Goal: Find specific page/section: Find specific page/section

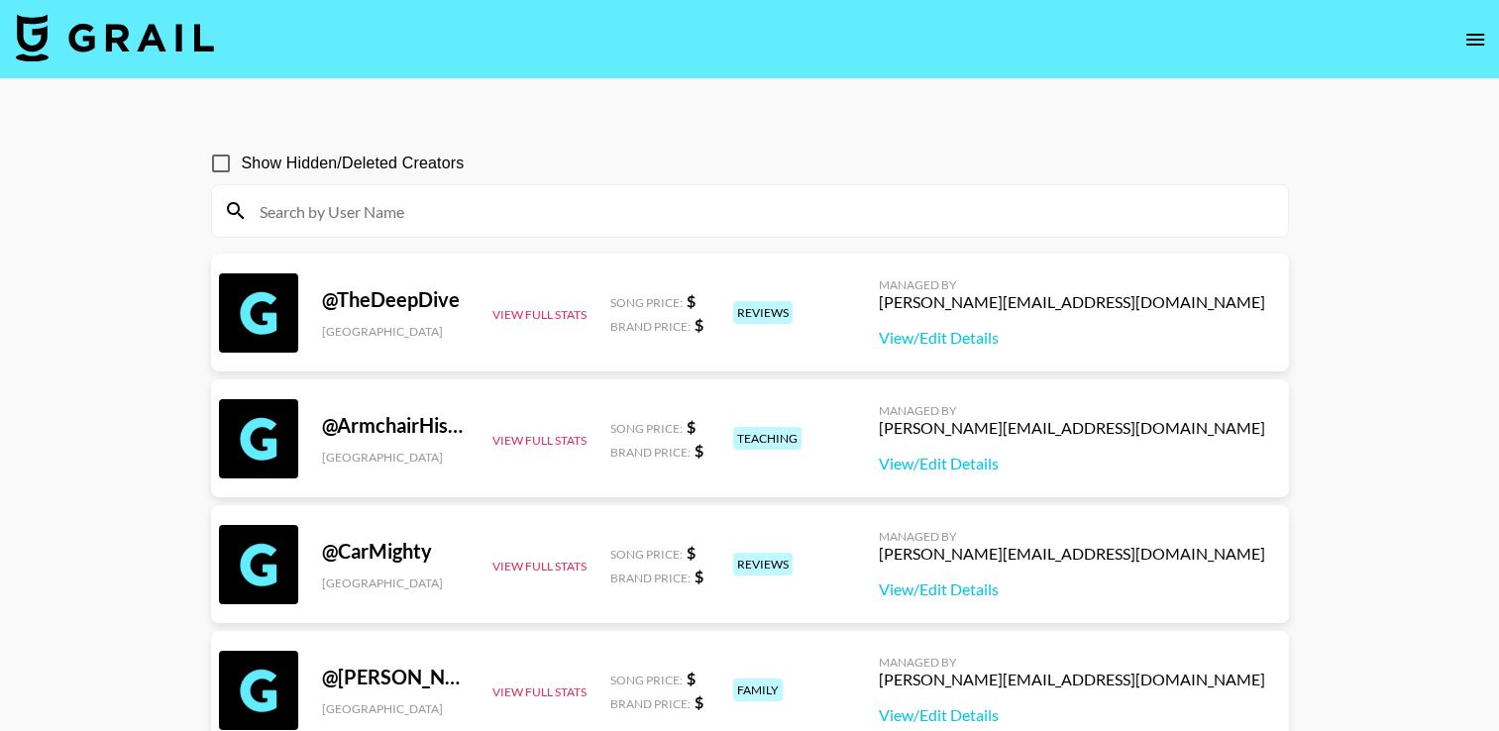
click at [192, 31] on img at bounding box center [115, 38] width 198 height 48
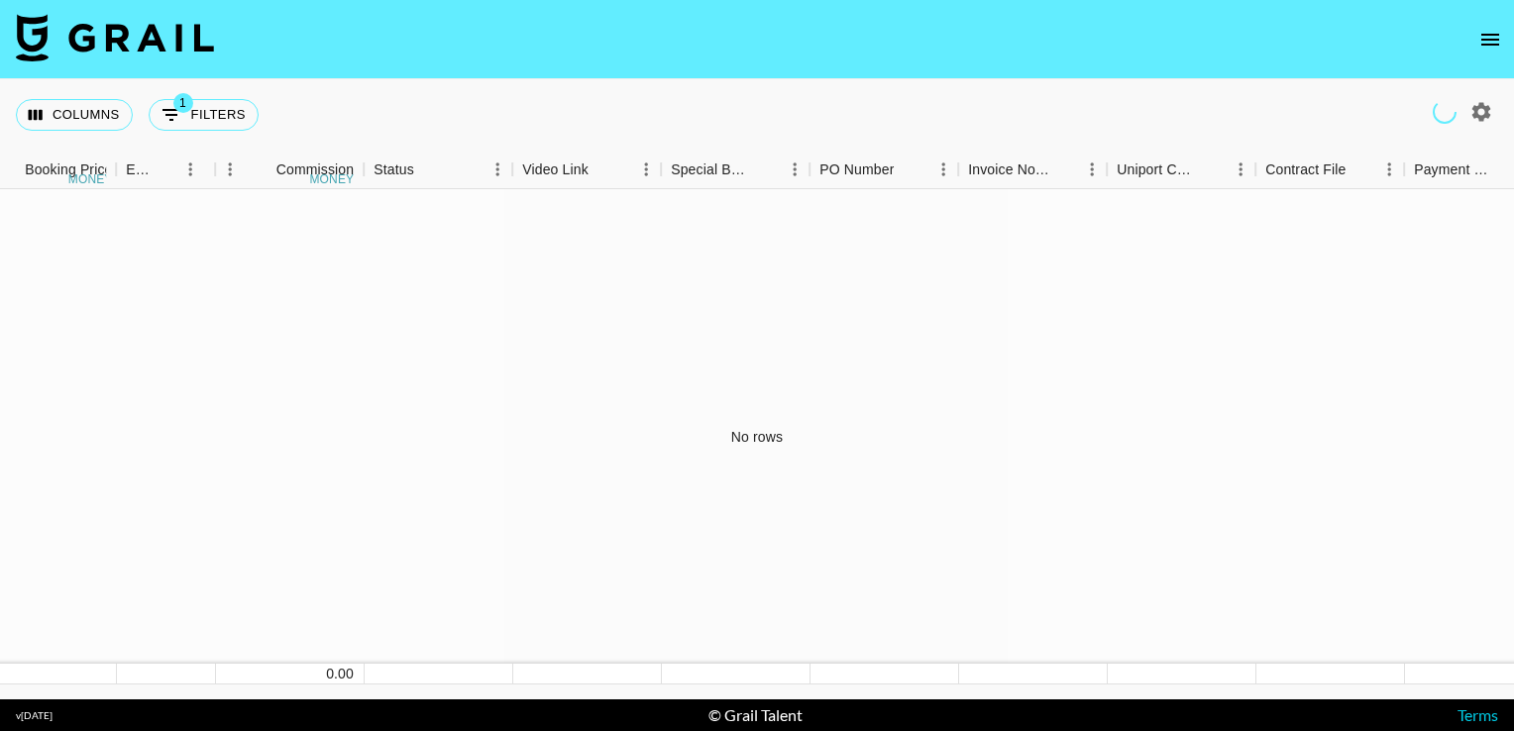
scroll to position [0, 1536]
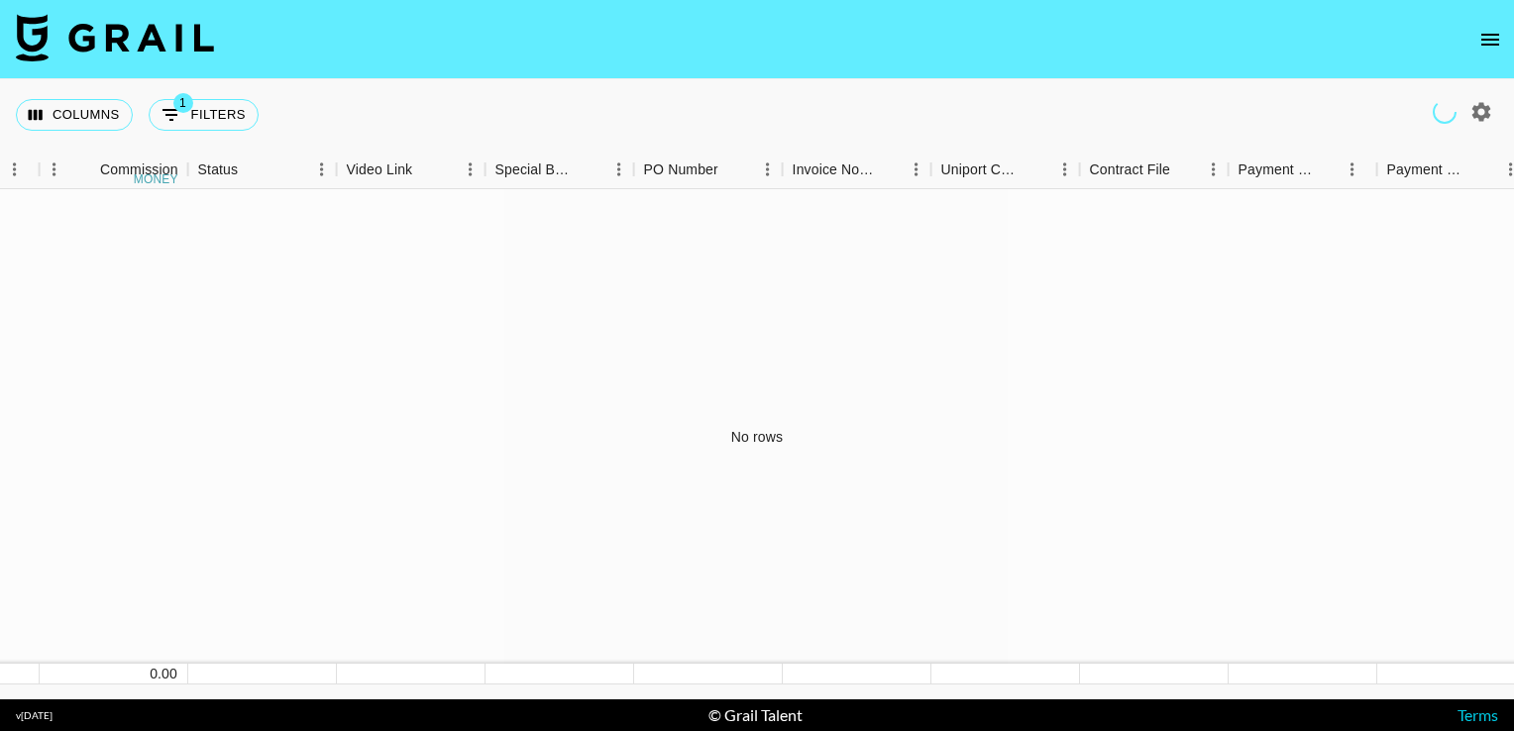
click at [1111, 704] on footer "v [DATE] © Grail Talent Terms" at bounding box center [757, 716] width 1514 height 32
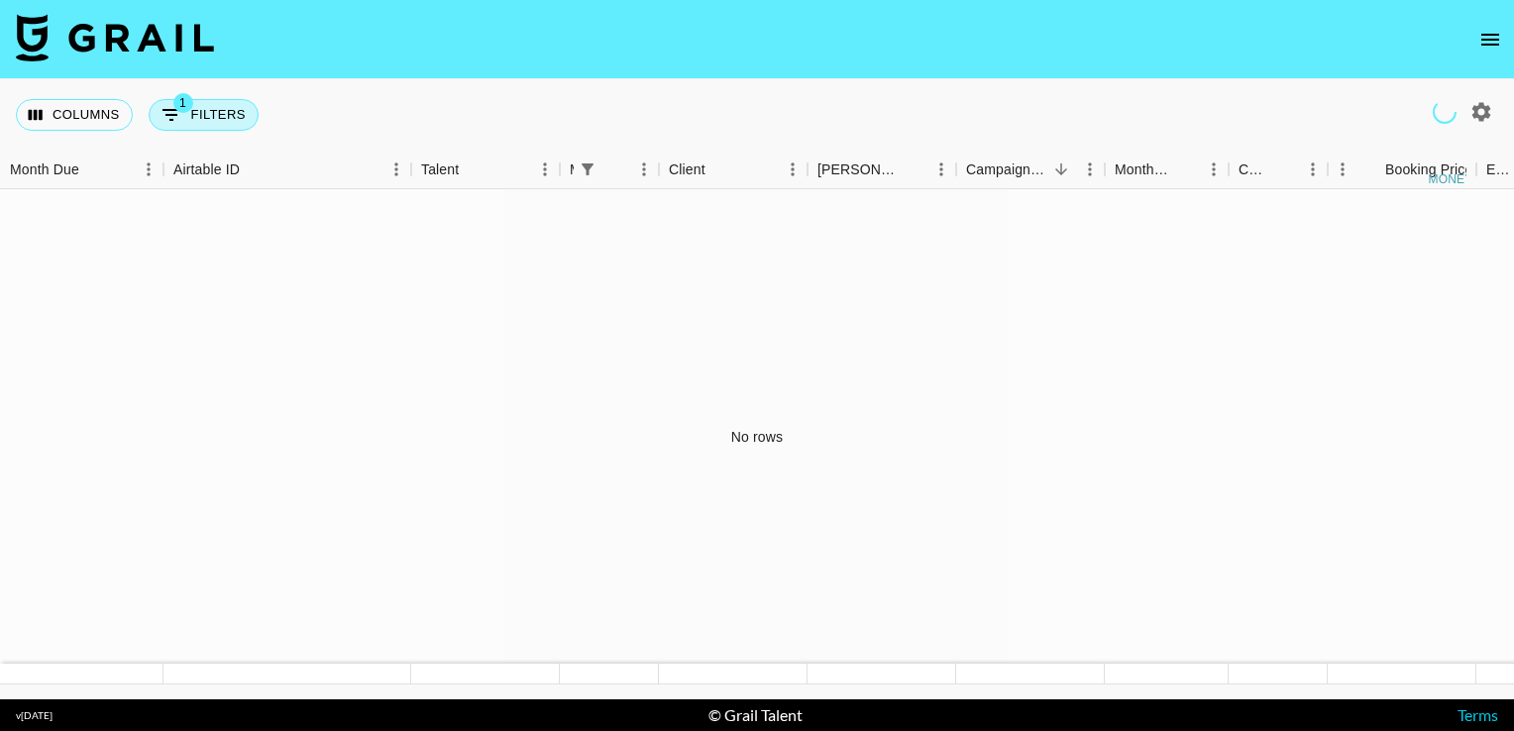
click at [181, 116] on button "1 Filters" at bounding box center [204, 115] width 110 height 32
select select "managerIds"
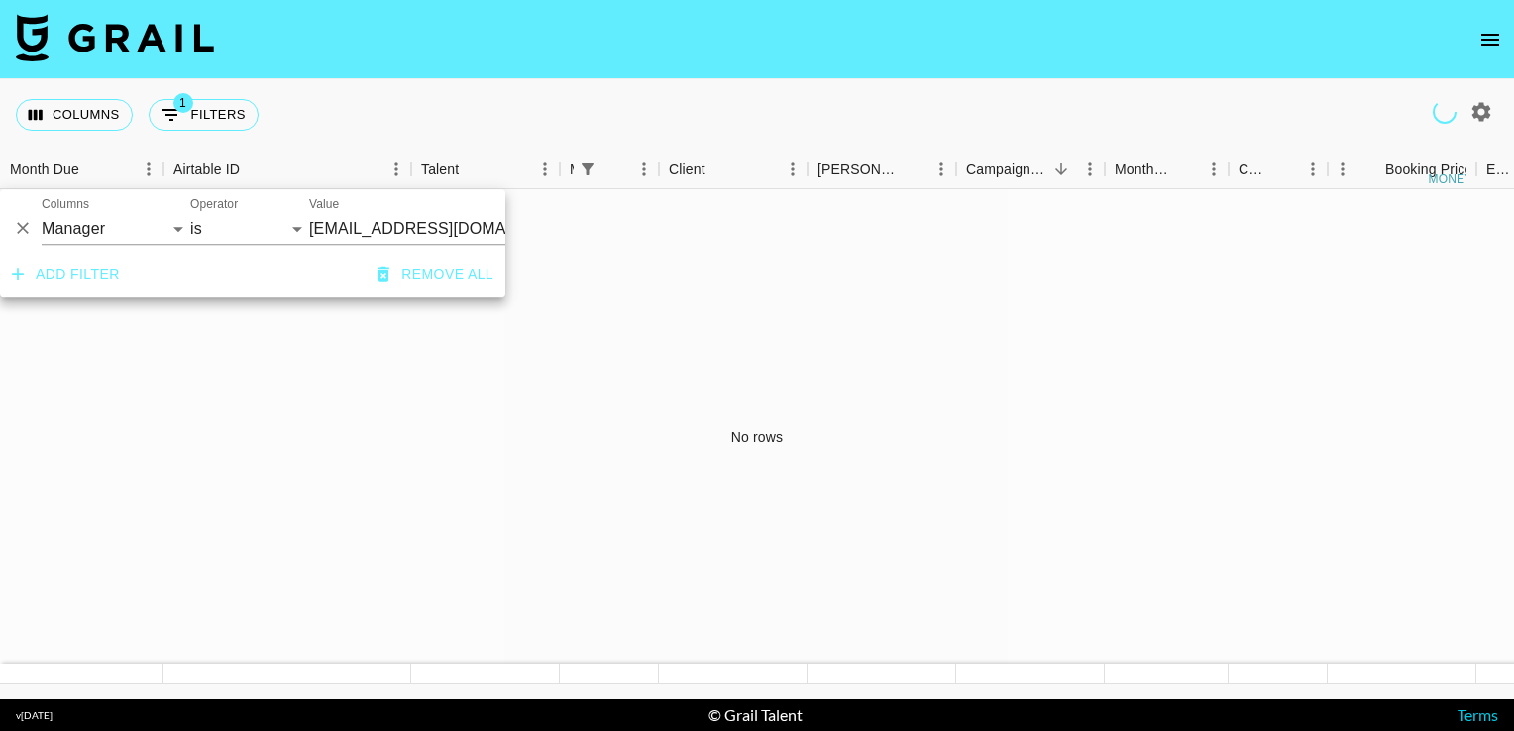
click at [337, 220] on input "[EMAIL_ADDRESS][DOMAIN_NAME]" at bounding box center [430, 228] width 242 height 31
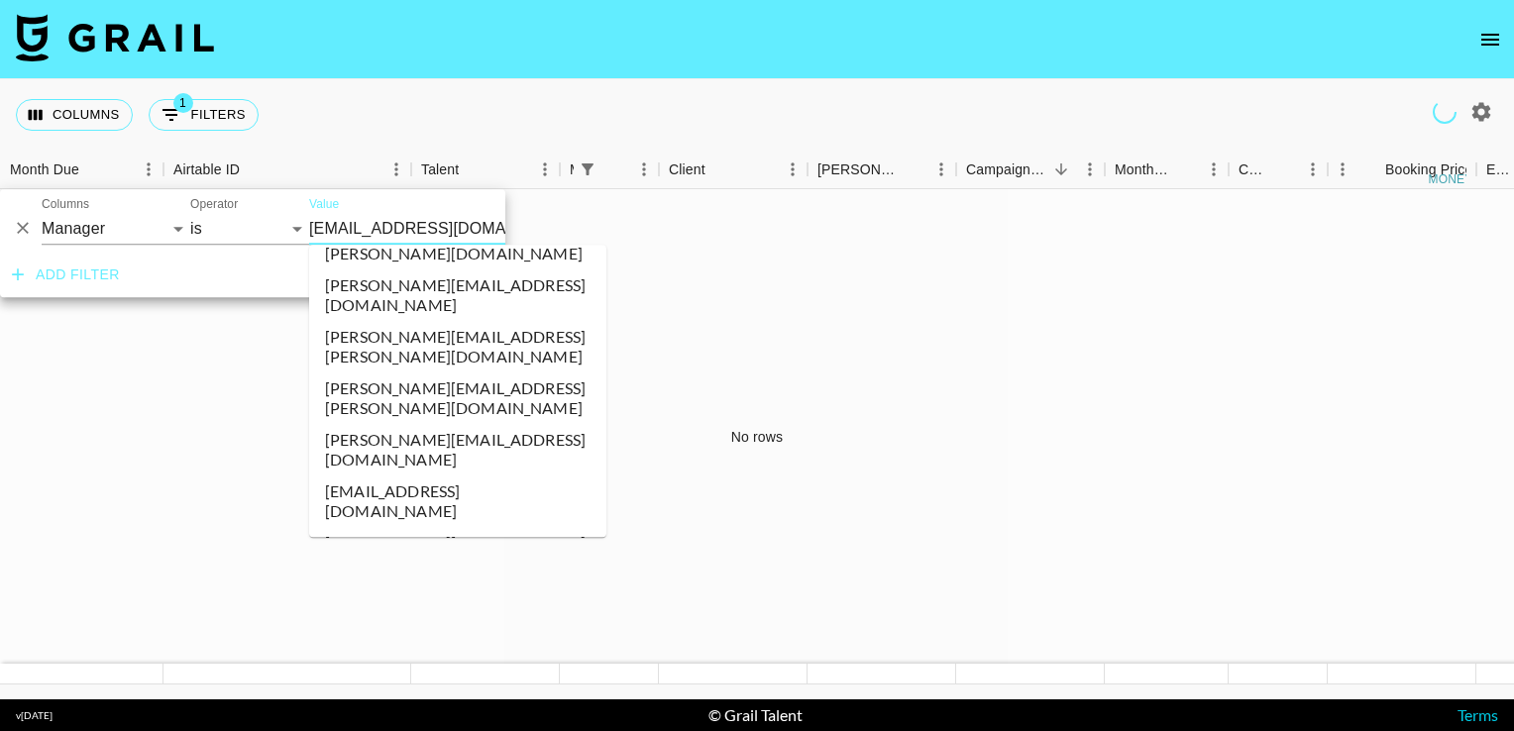
scroll to position [9803, 0]
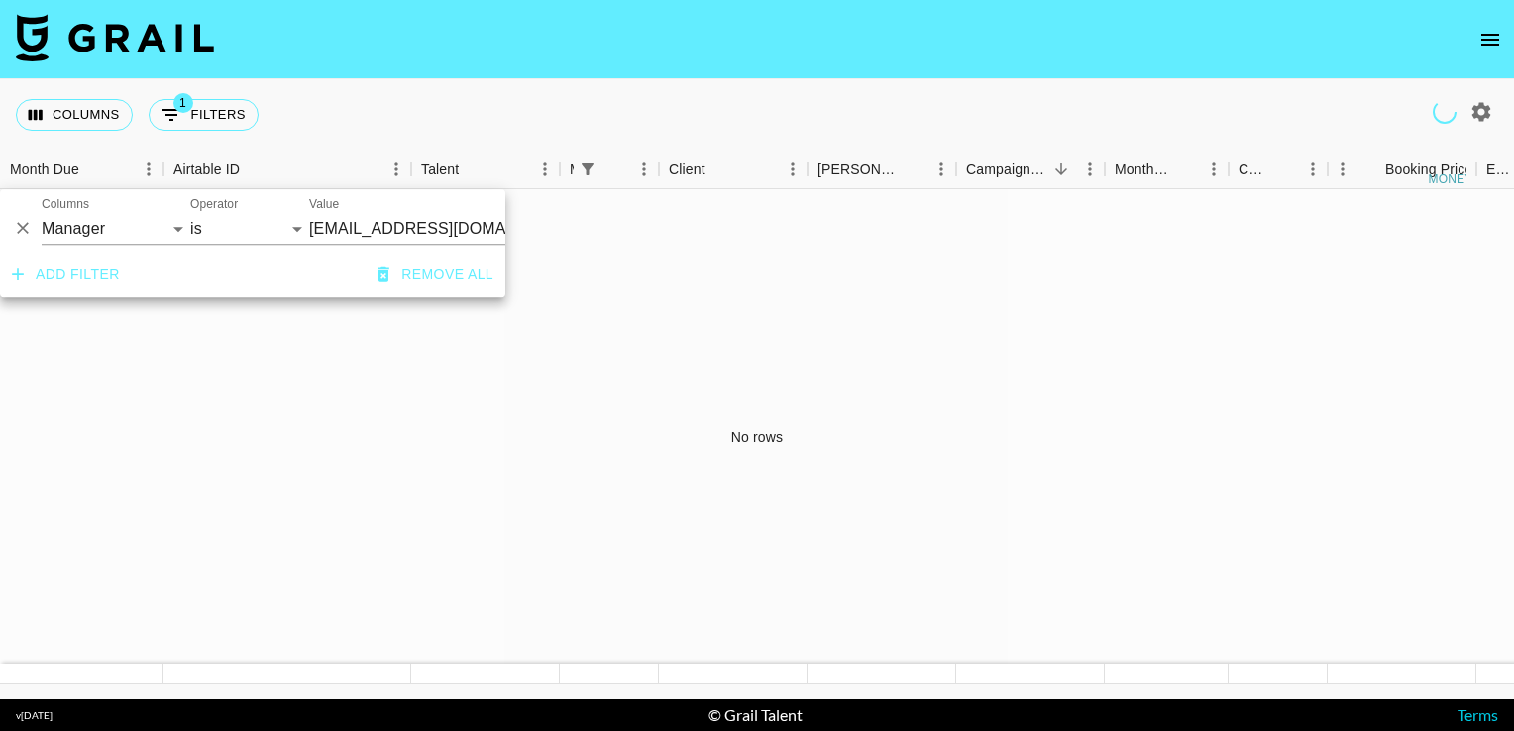
click at [510, 405] on div "No rows" at bounding box center [757, 437] width 1514 height 496
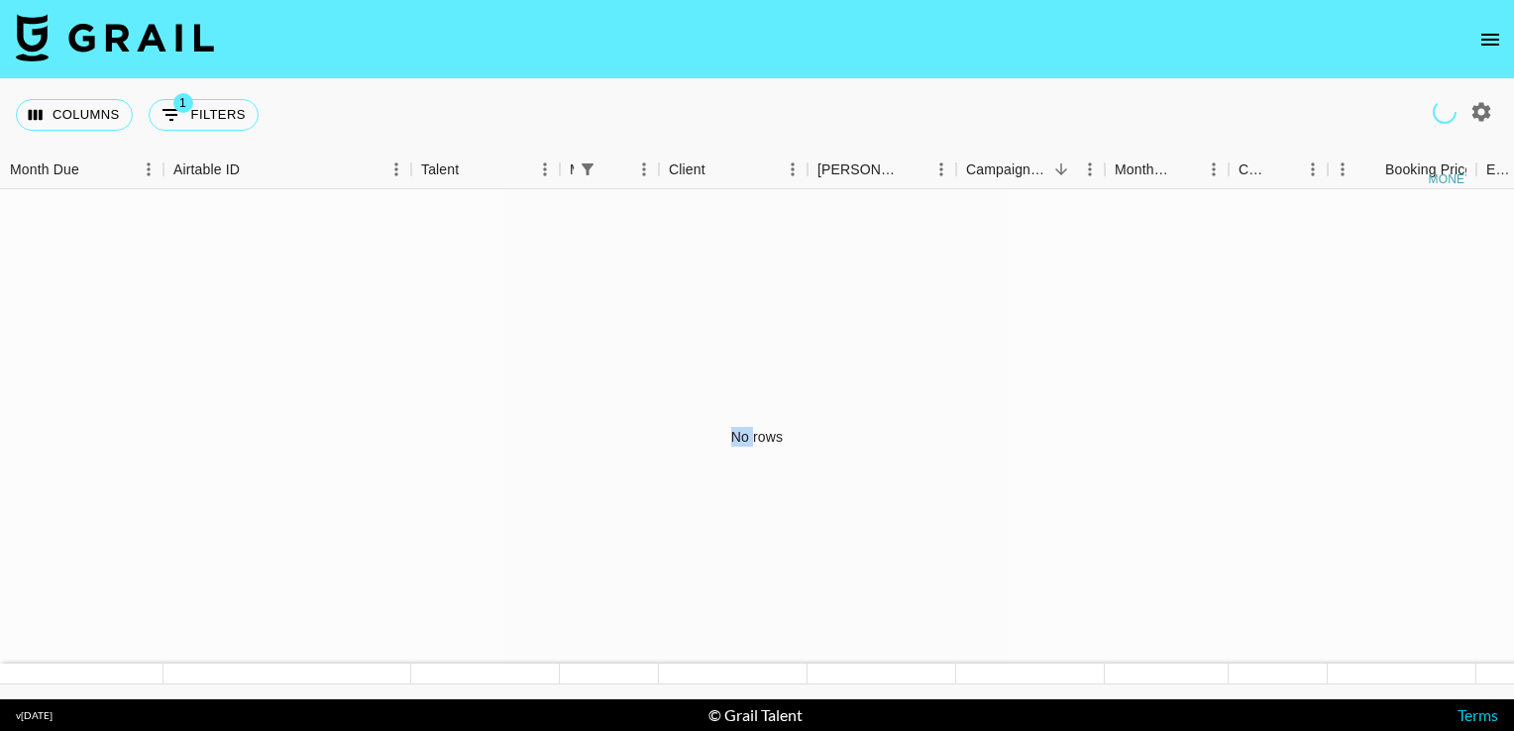
click at [737, 267] on div "No rows" at bounding box center [757, 437] width 1514 height 496
click at [201, 118] on button "1 Filters" at bounding box center [204, 115] width 110 height 32
select select "managerIds"
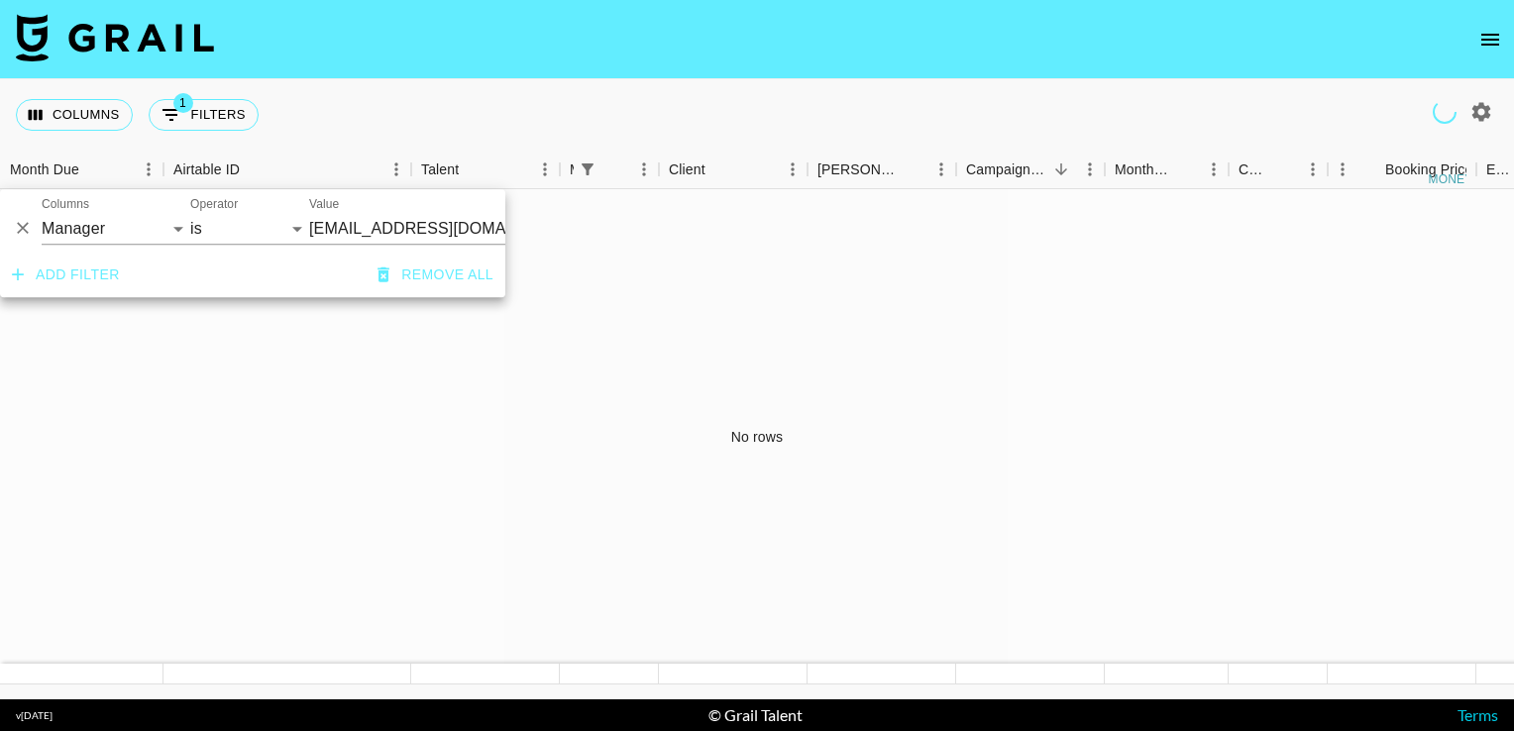
scroll to position [0, 15]
drag, startPoint x: 490, startPoint y: 272, endPoint x: 501, endPoint y: 270, distance: 12.1
click at [501, 270] on div "Add filter Remove all" at bounding box center [252, 275] width 505 height 45
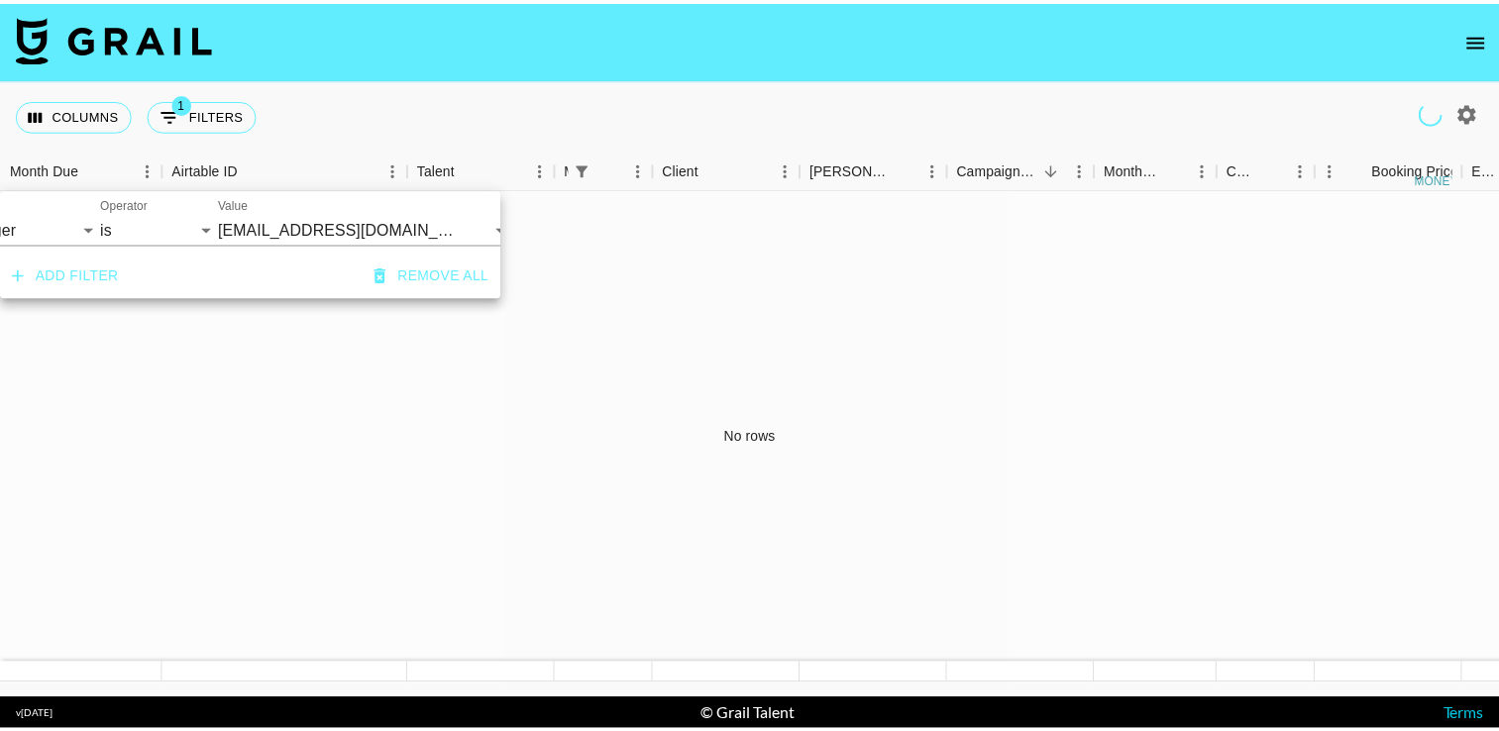
scroll to position [0, 103]
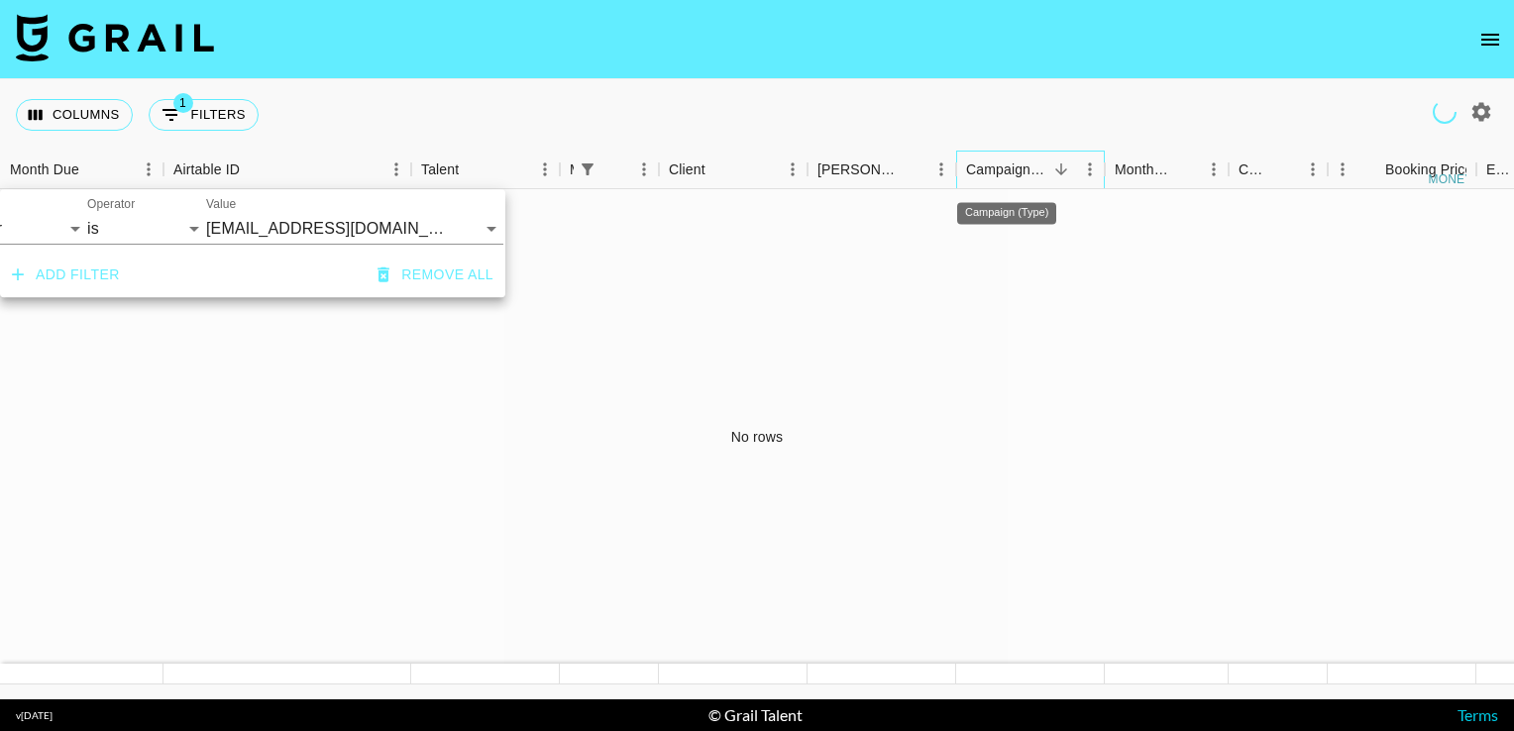
click at [1003, 182] on div "Campaign (Type)" at bounding box center [1006, 170] width 81 height 39
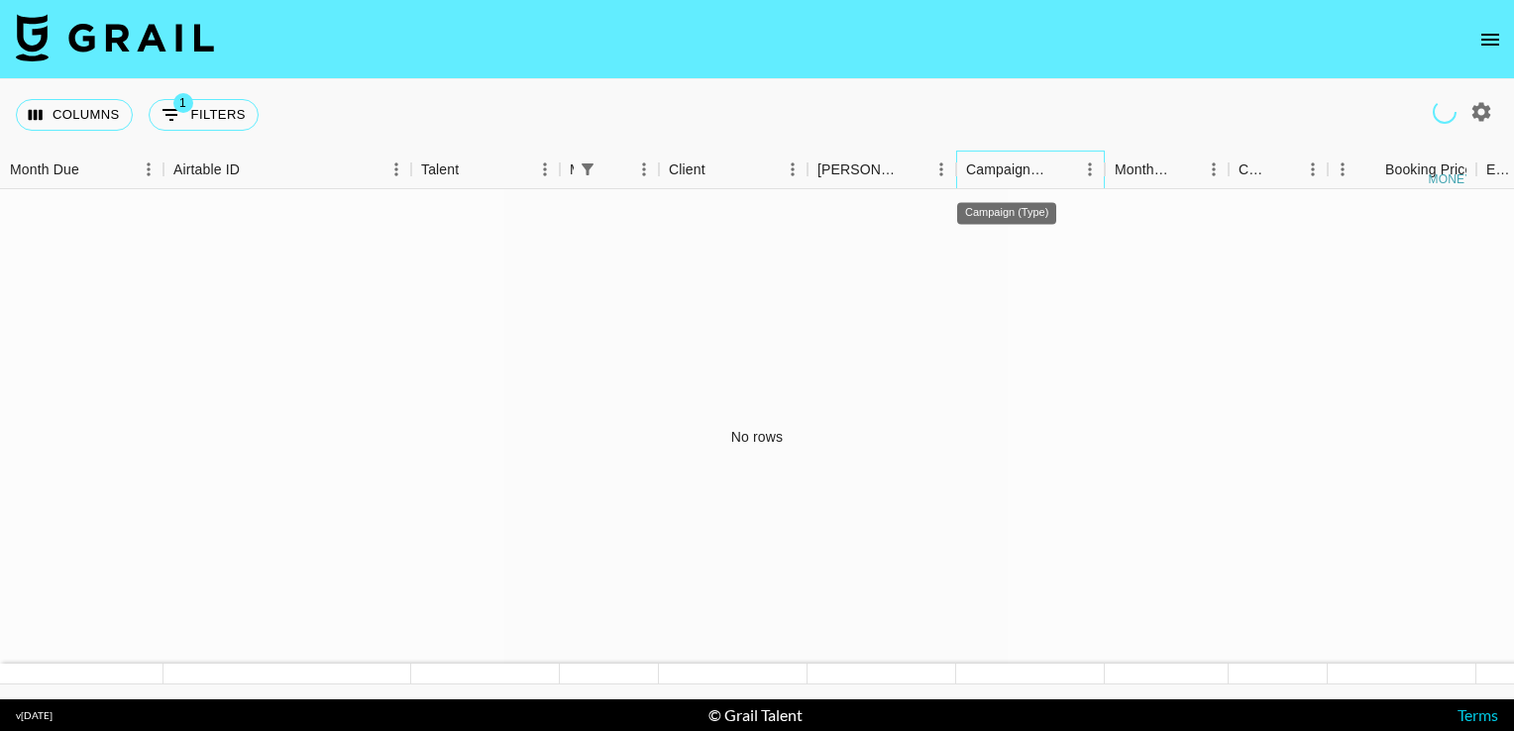
click at [999, 170] on div "Campaign (Type)" at bounding box center [1006, 170] width 81 height 39
click at [543, 178] on icon "Menu" at bounding box center [545, 170] width 20 height 20
click at [465, 168] on icon "Sort" at bounding box center [473, 170] width 18 height 18
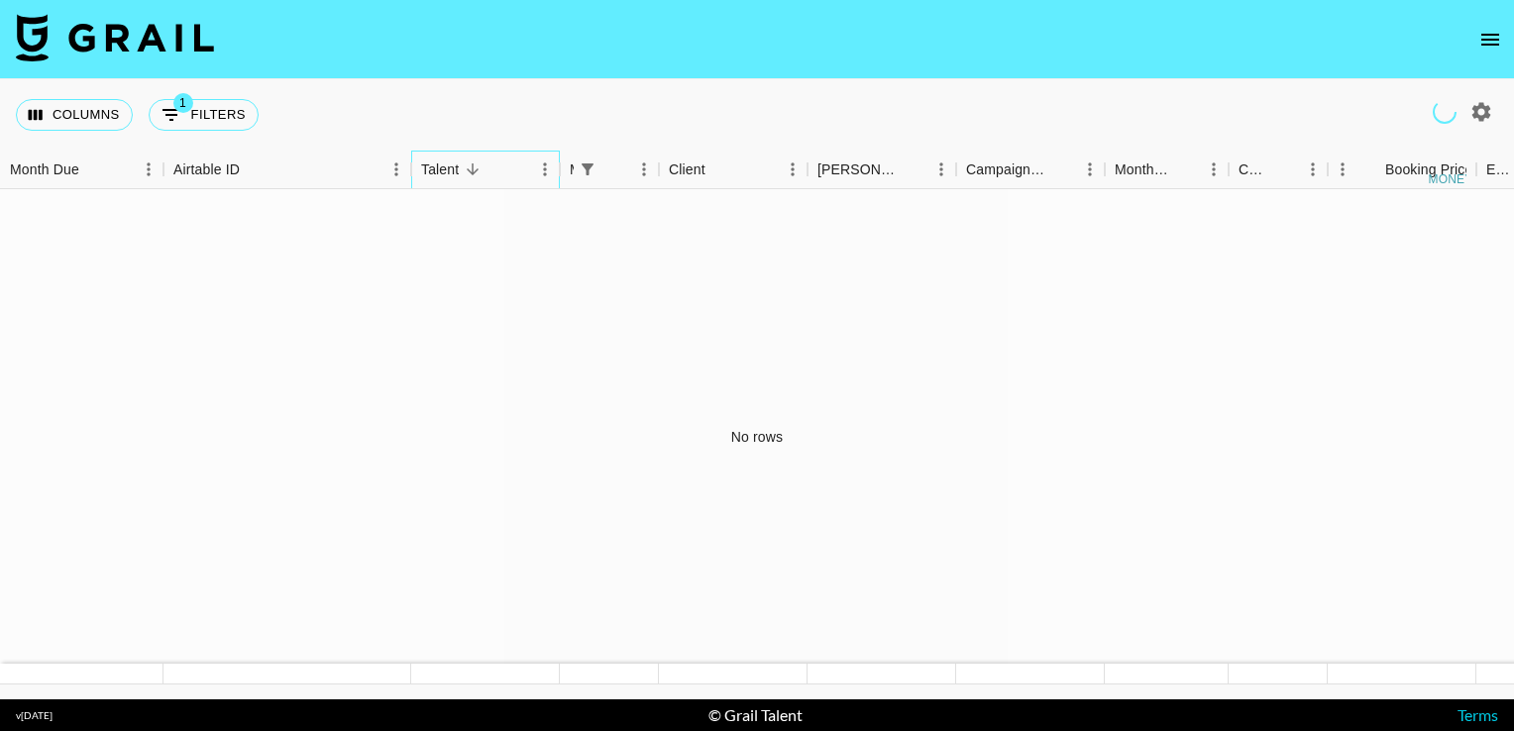
click at [448, 169] on div "Talent" at bounding box center [440, 170] width 38 height 39
click at [184, 114] on button "1 Filters" at bounding box center [204, 115] width 110 height 32
select select "managerIds"
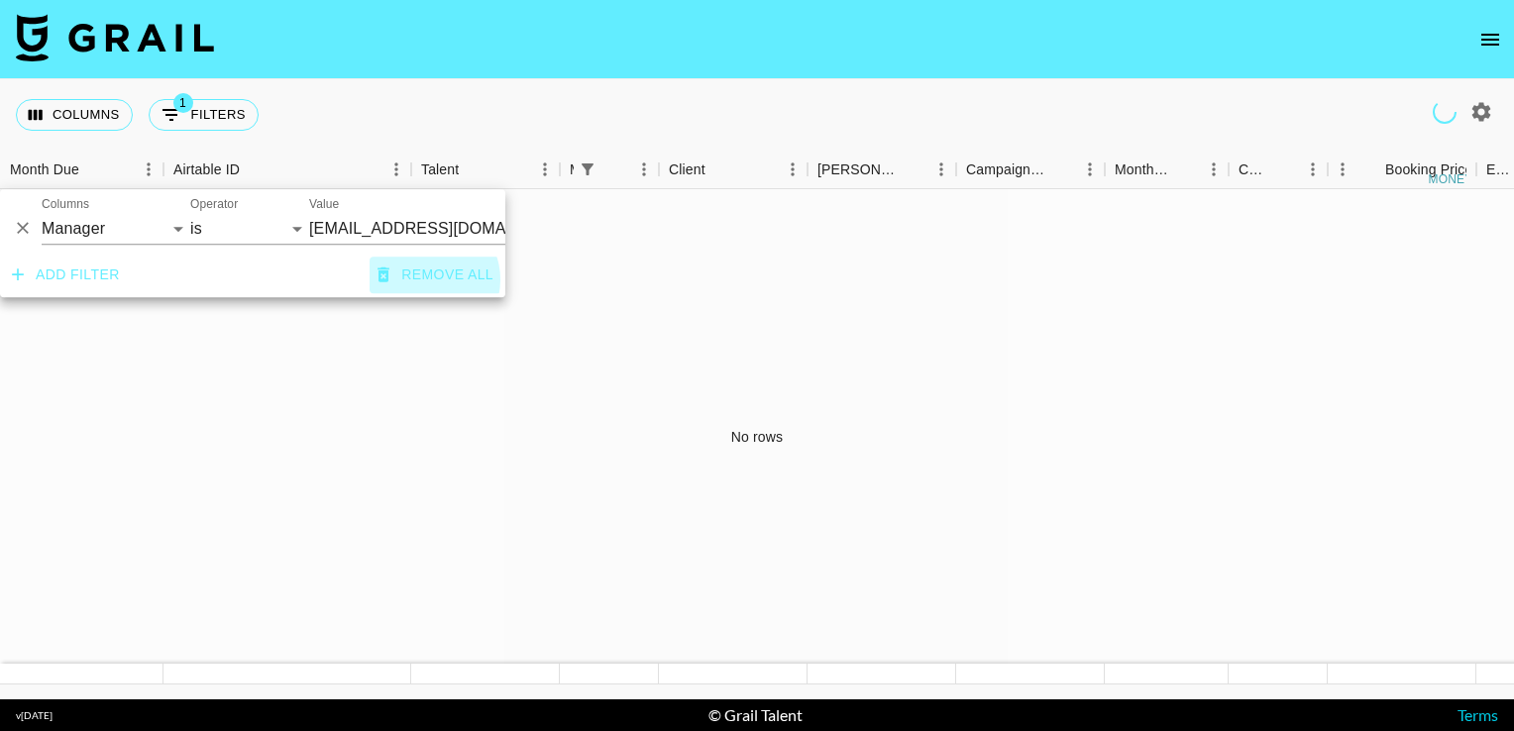
click at [432, 293] on button "Remove all" at bounding box center [436, 275] width 132 height 37
click at [352, 236] on input "Value" at bounding box center [403, 229] width 188 height 32
click at [318, 201] on label "Value" at bounding box center [324, 204] width 30 height 17
click at [318, 213] on input "Value" at bounding box center [403, 229] width 188 height 32
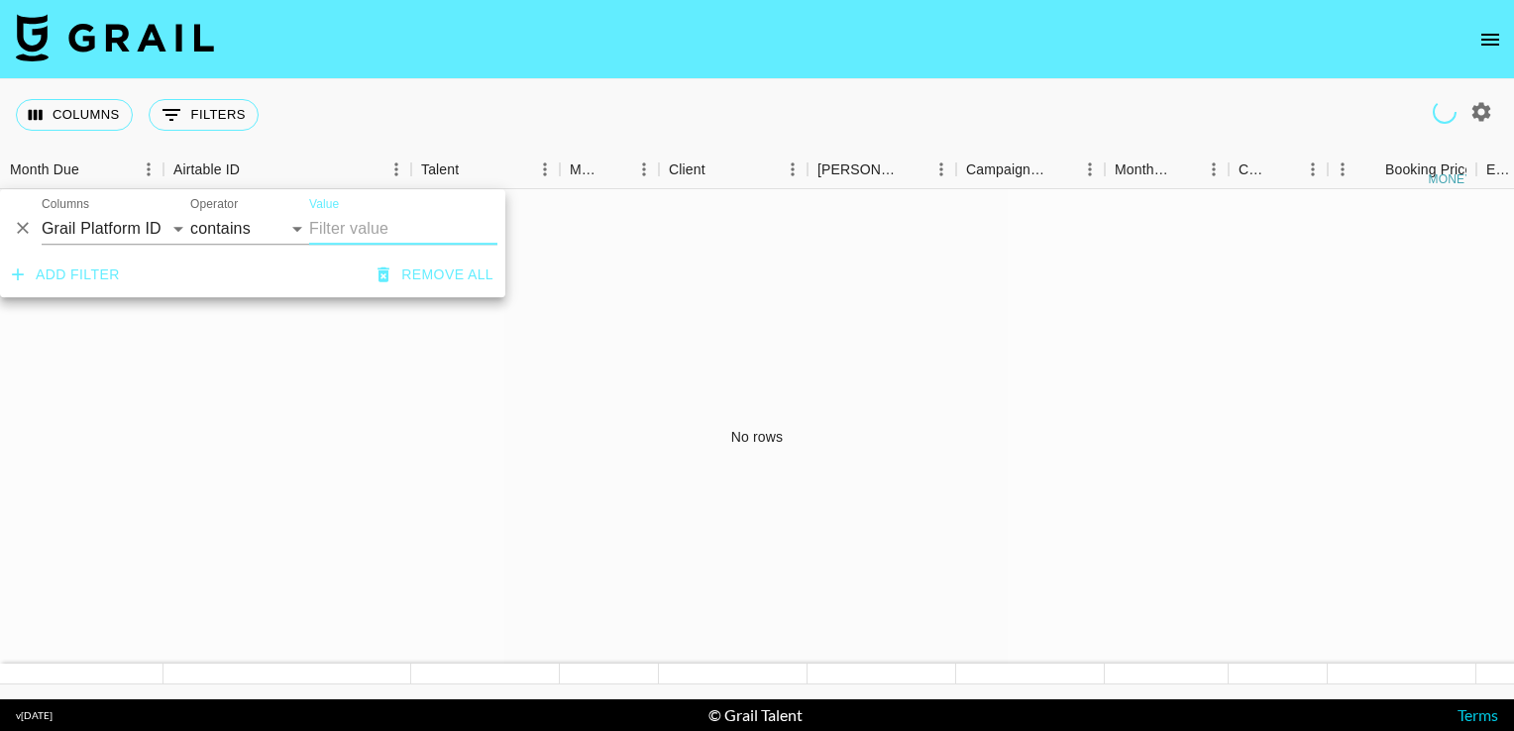
type input "c"
click at [1490, 42] on icon "open drawer" at bounding box center [1491, 40] width 24 height 24
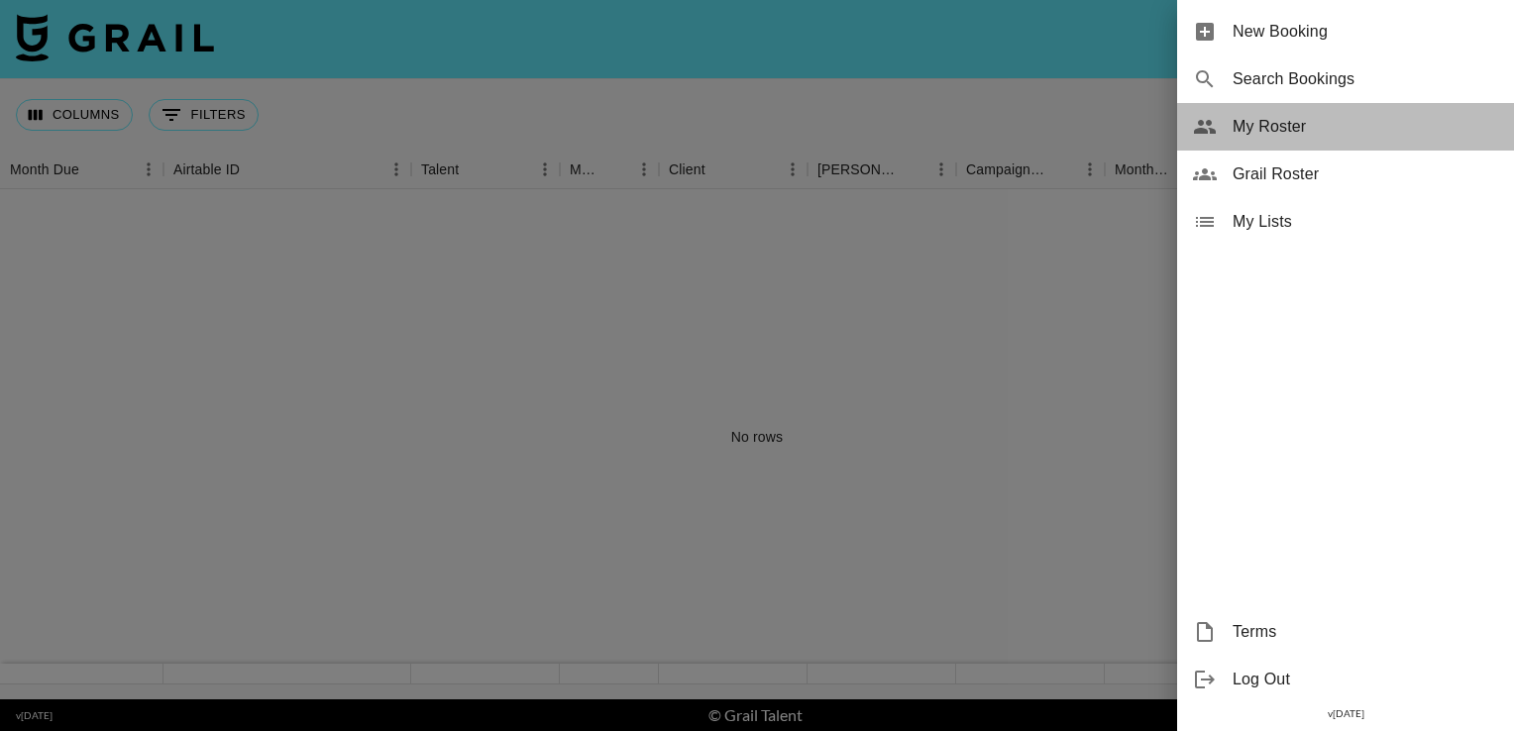
click at [1300, 124] on span "My Roster" at bounding box center [1366, 127] width 266 height 24
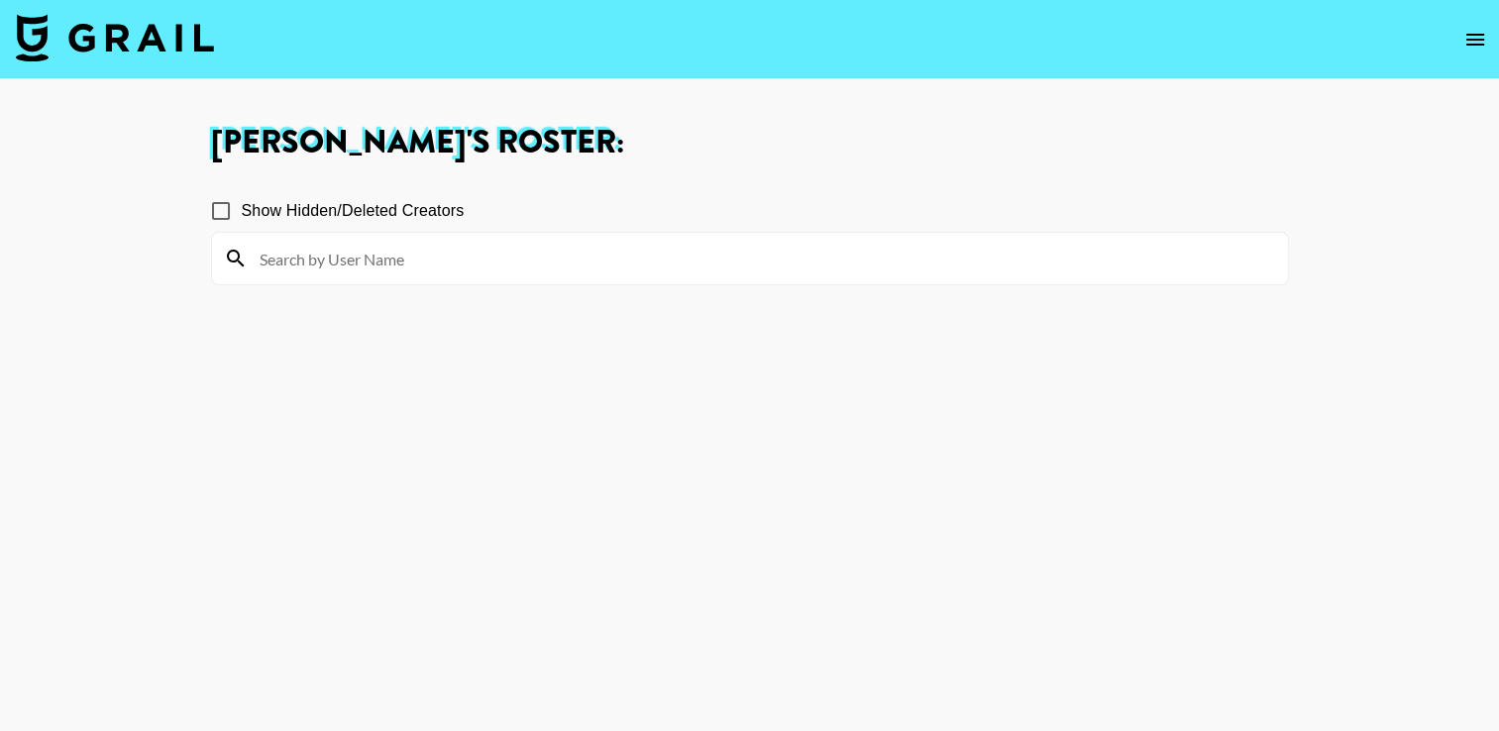
click at [781, 265] on input at bounding box center [762, 259] width 1029 height 32
